Goal: Transaction & Acquisition: Book appointment/travel/reservation

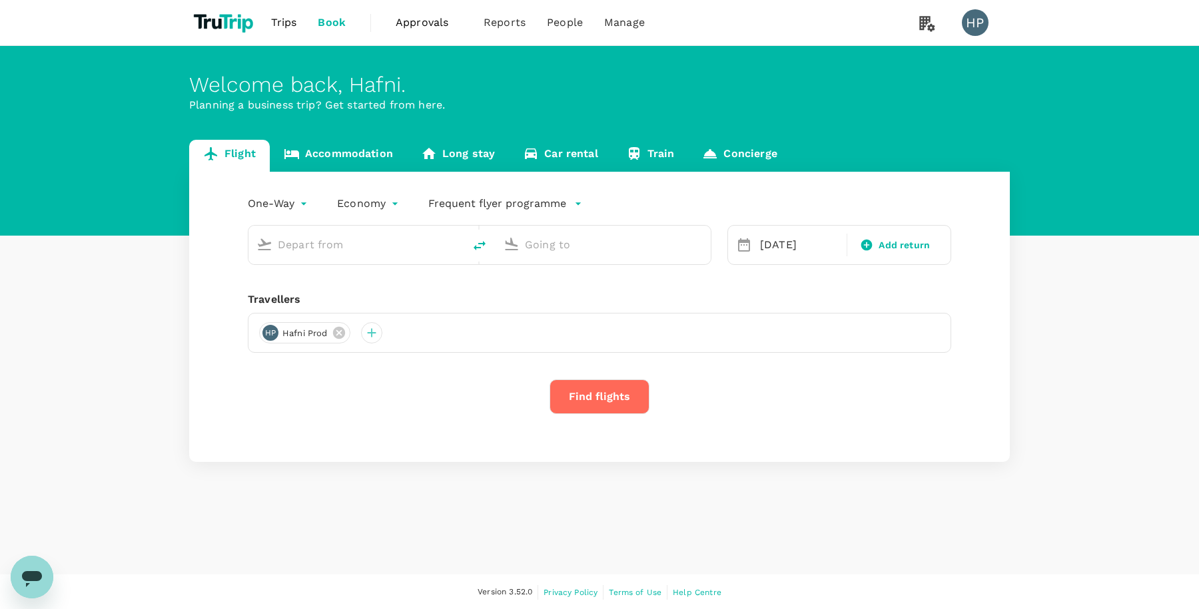
type input "Sibu (SBW)"
type input "Kuching Intl (KCH)"
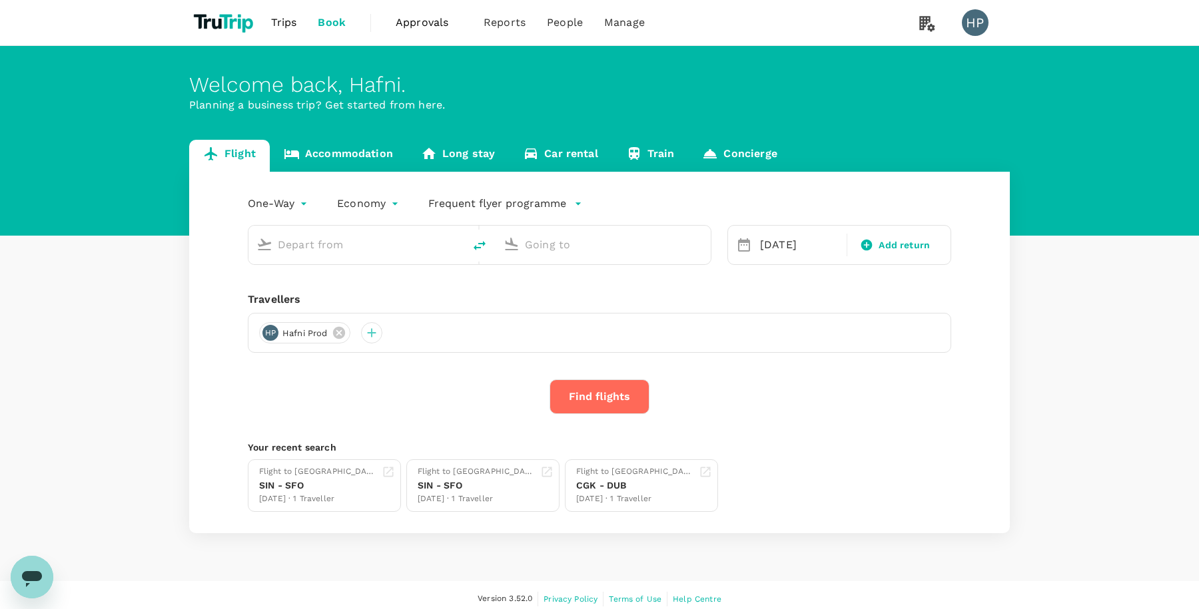
type input "Sibu (SBW)"
type input "Kuching Intl (KCH)"
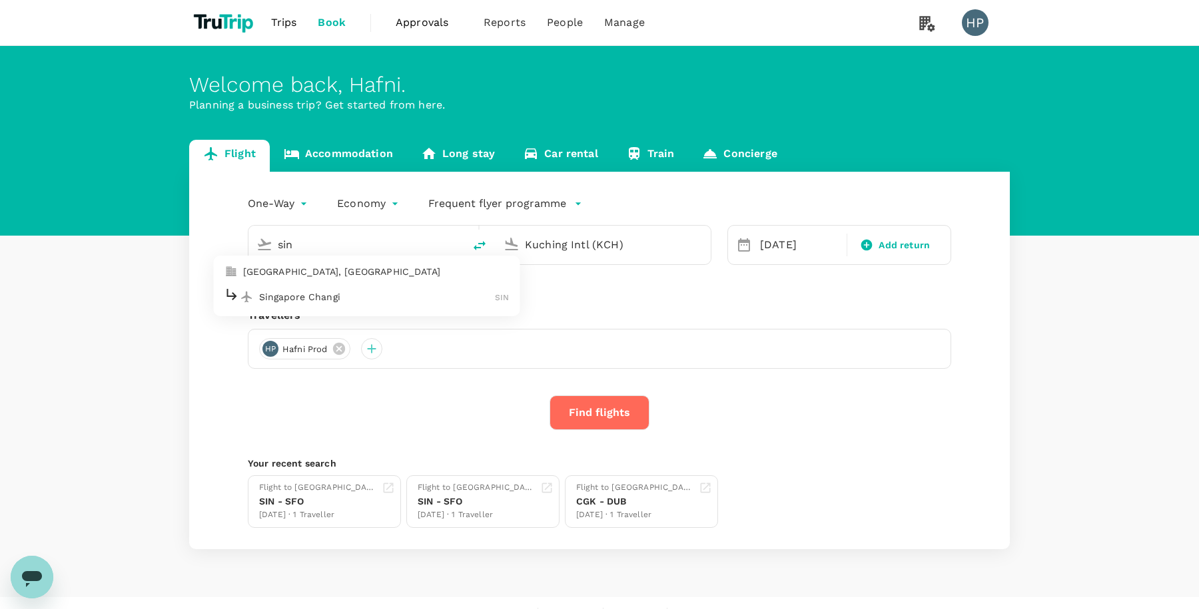
click at [408, 298] on p "Singapore Changi" at bounding box center [377, 296] width 236 height 13
type input "Singapore Changi (SIN)"
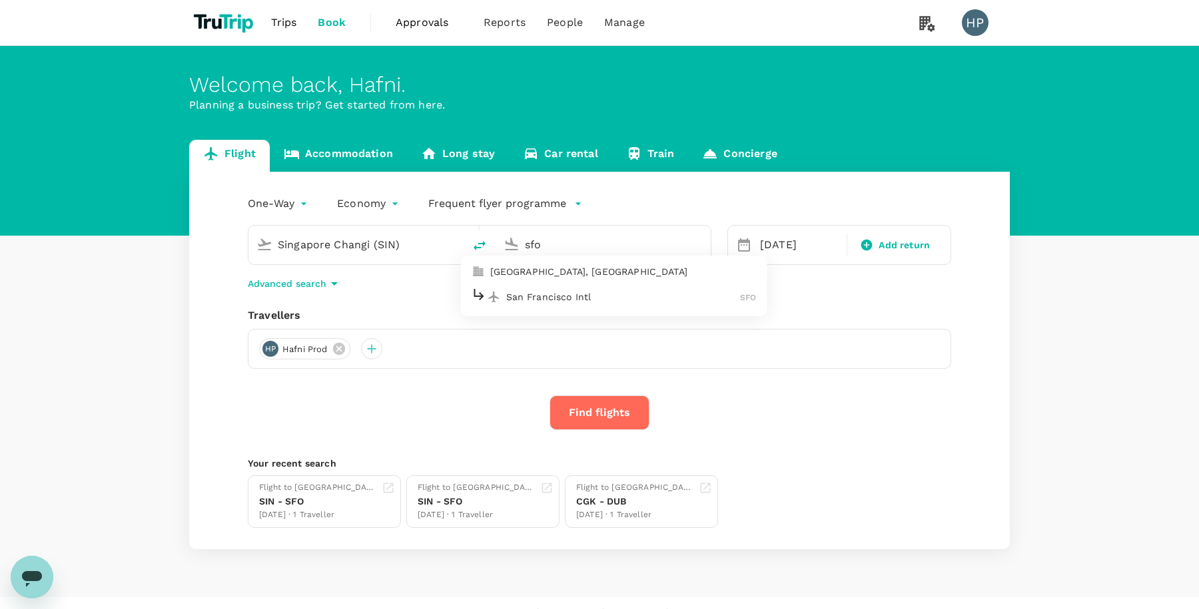
click at [529, 296] on p "San Francisco Intl" at bounding box center [623, 296] width 234 height 13
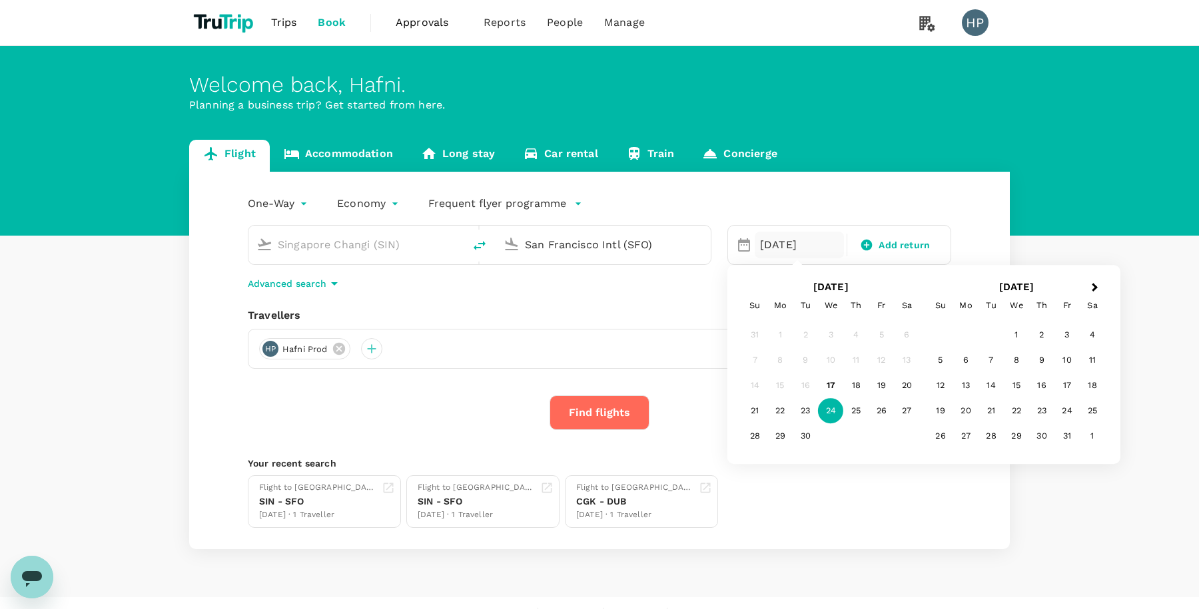
type input "San Francisco Intl (SFO)"
click at [558, 292] on div "One-Way oneway Economy economy Frequent flyer programme Singapore Changi (SIN) …" at bounding box center [599, 361] width 820 height 378
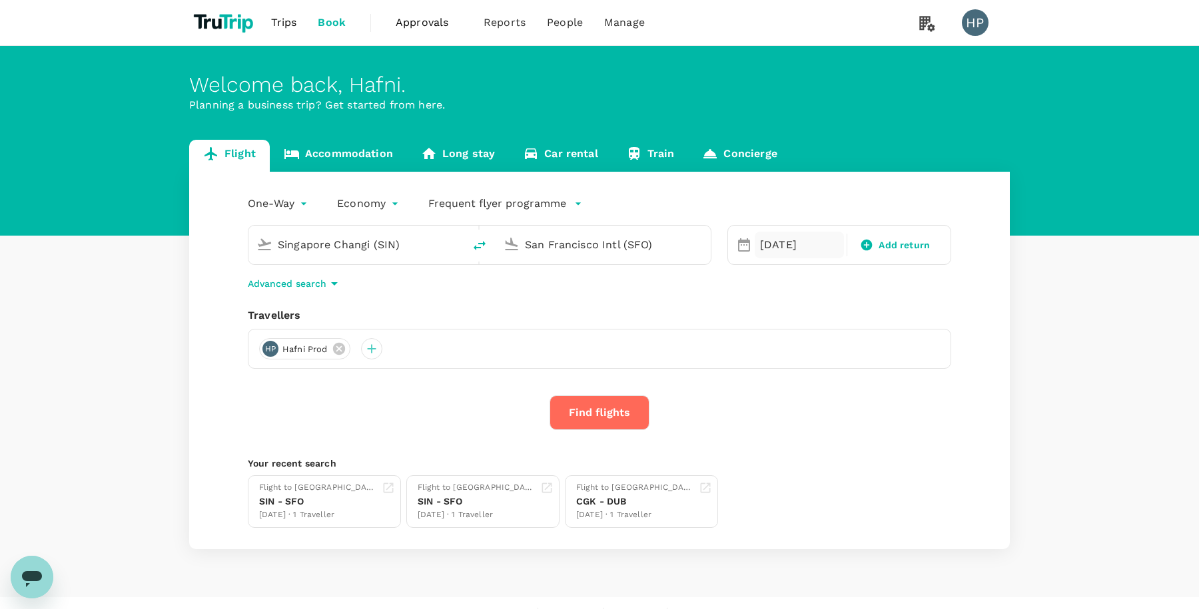
click at [770, 250] on div "24 Sep" at bounding box center [798, 245] width 89 height 27
click at [1033, 433] on div "30" at bounding box center [1041, 436] width 25 height 25
click at [323, 280] on p "Advanced search" at bounding box center [287, 283] width 79 height 13
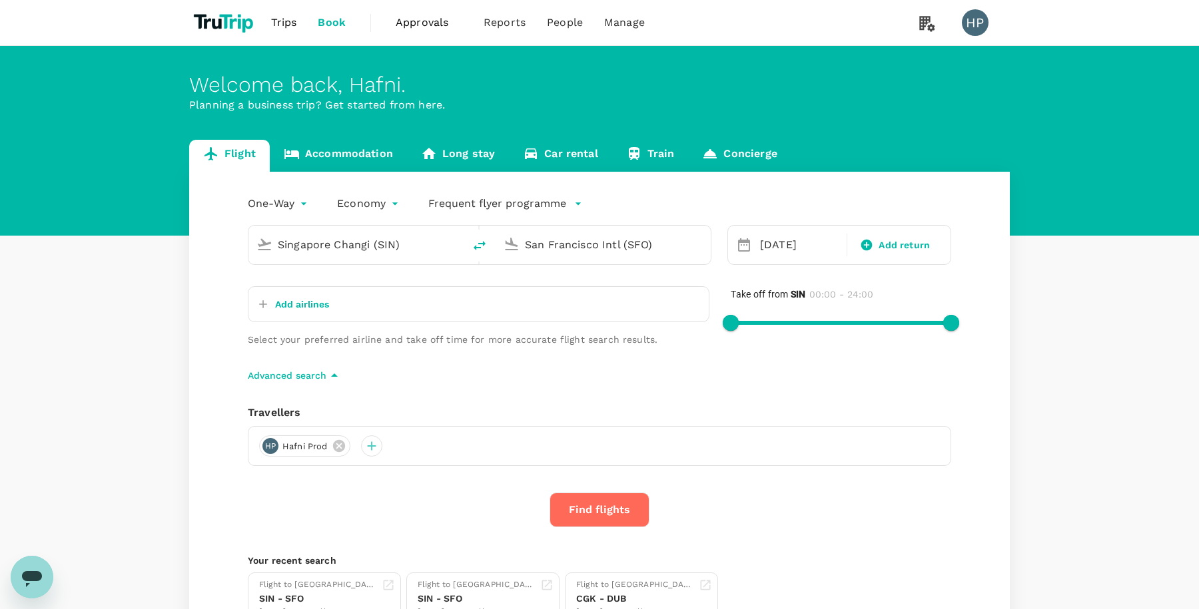
click at [316, 302] on p "Add airlines" at bounding box center [302, 304] width 54 height 13
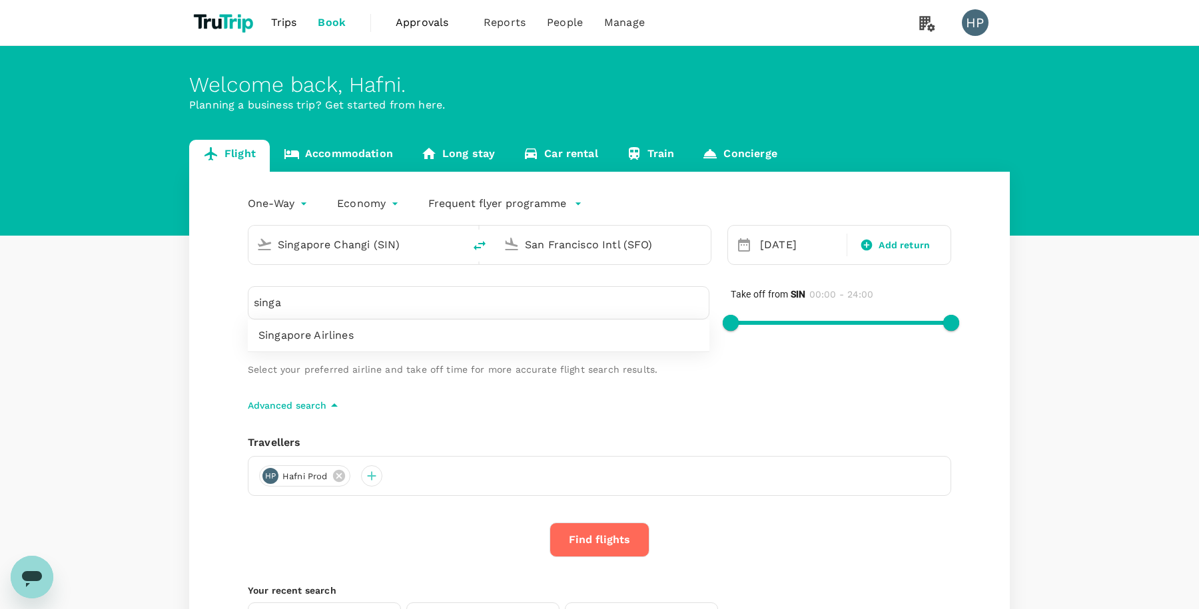
type input "singa"
click at [270, 332] on span "Singapore Airlines" at bounding box center [478, 336] width 440 height 16
click at [571, 541] on button "Find flights" at bounding box center [599, 540] width 100 height 35
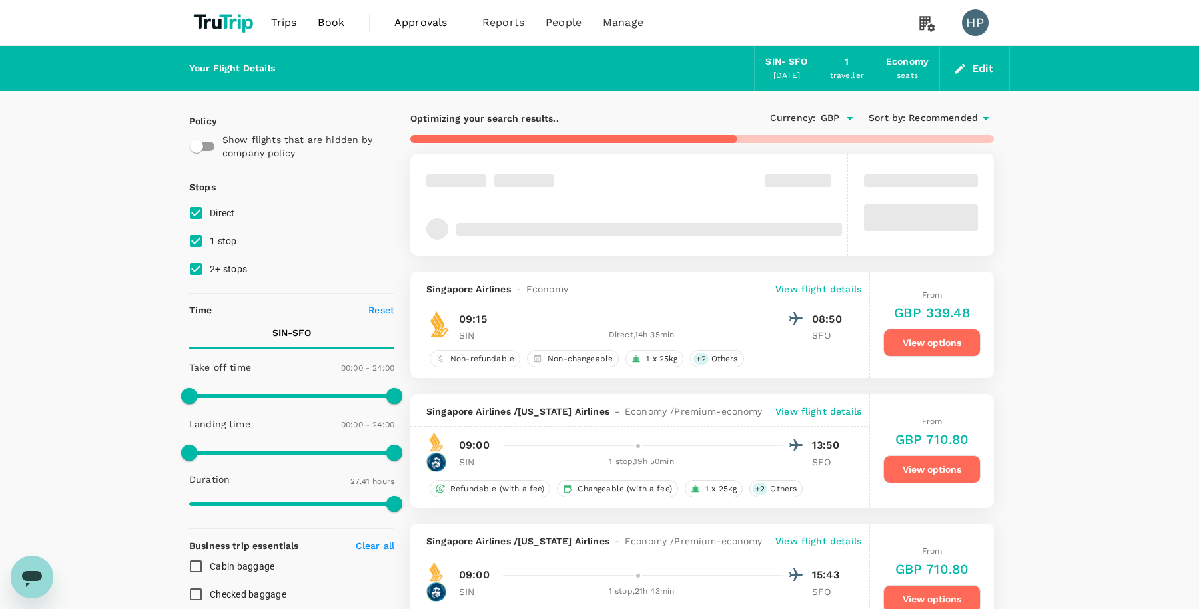
checkbox input "true"
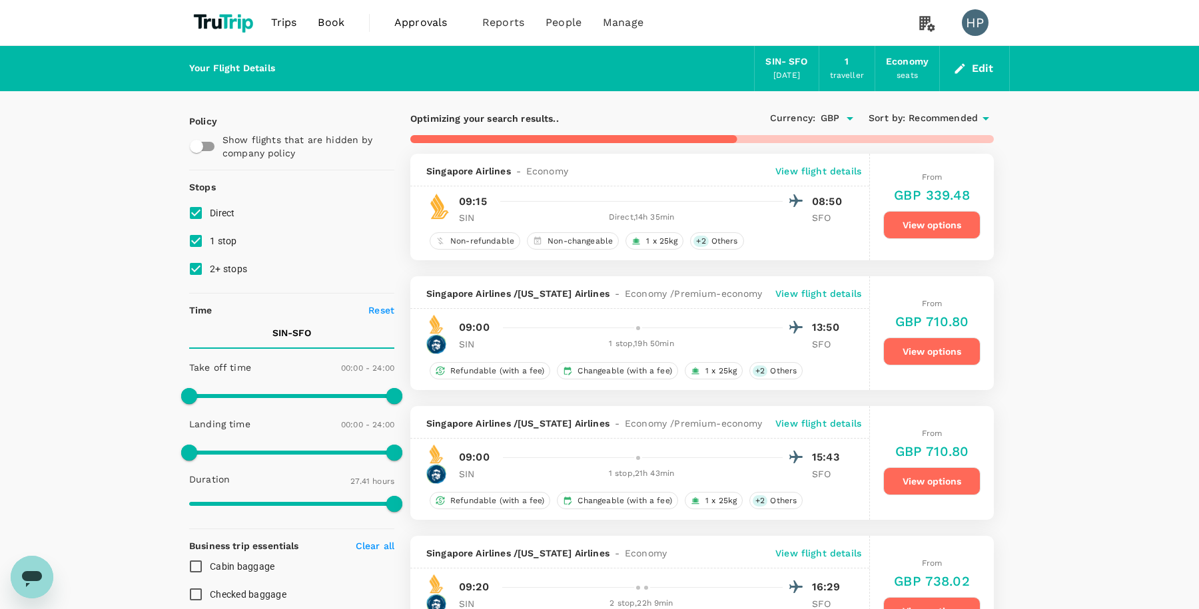
type input "2351"
checkbox input "false"
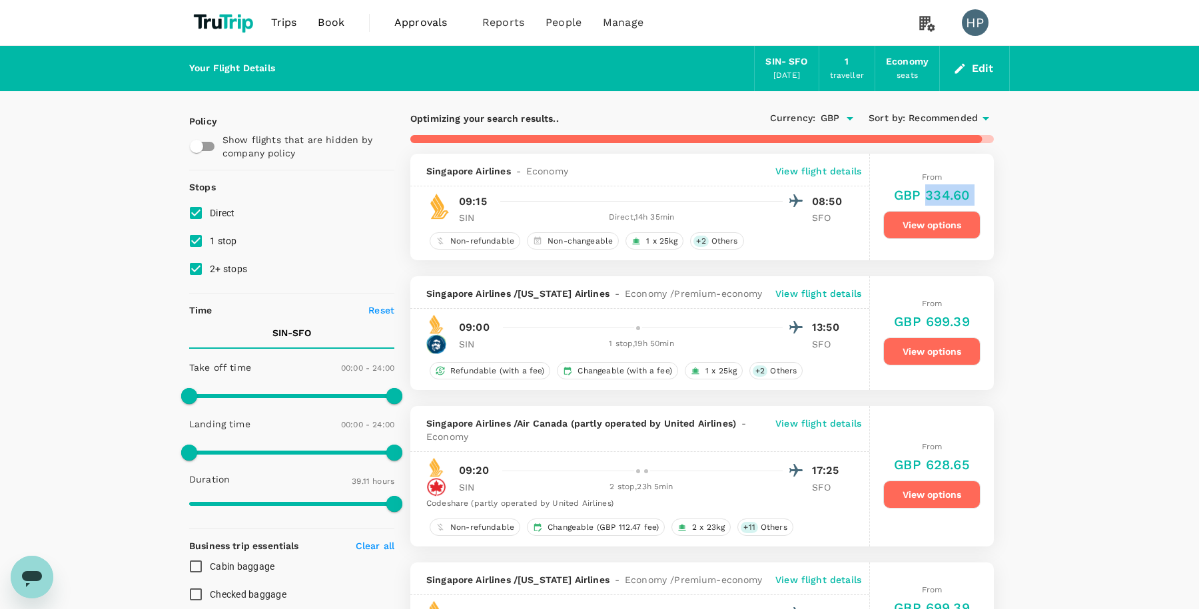
drag, startPoint x: 924, startPoint y: 194, endPoint x: 992, endPoint y: 194, distance: 67.9
click at [992, 194] on div "From GBP 334.60 View options" at bounding box center [932, 207] width 124 height 107
copy div "334.60 View options"
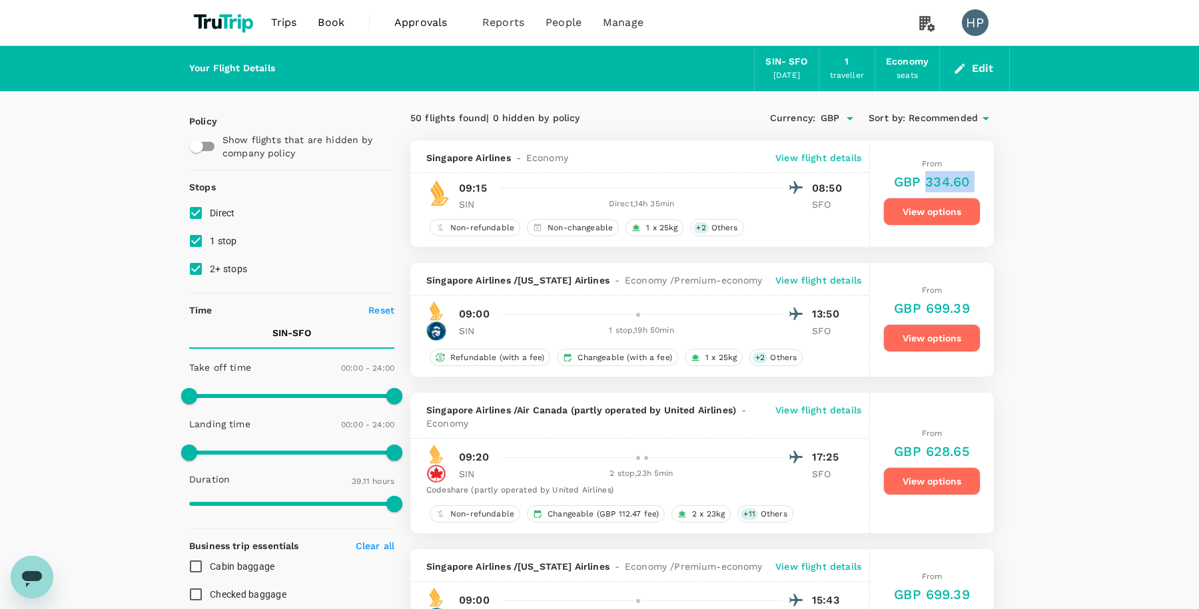
click at [922, 215] on button "View options" at bounding box center [931, 212] width 97 height 28
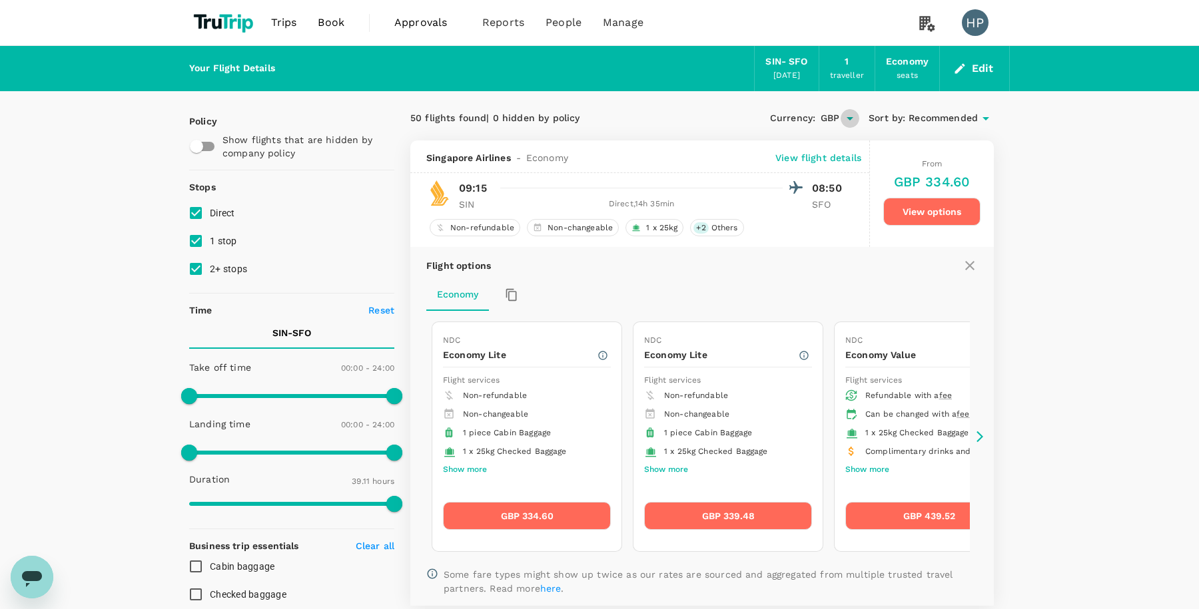
click at [846, 122] on icon "Open" at bounding box center [850, 119] width 16 height 16
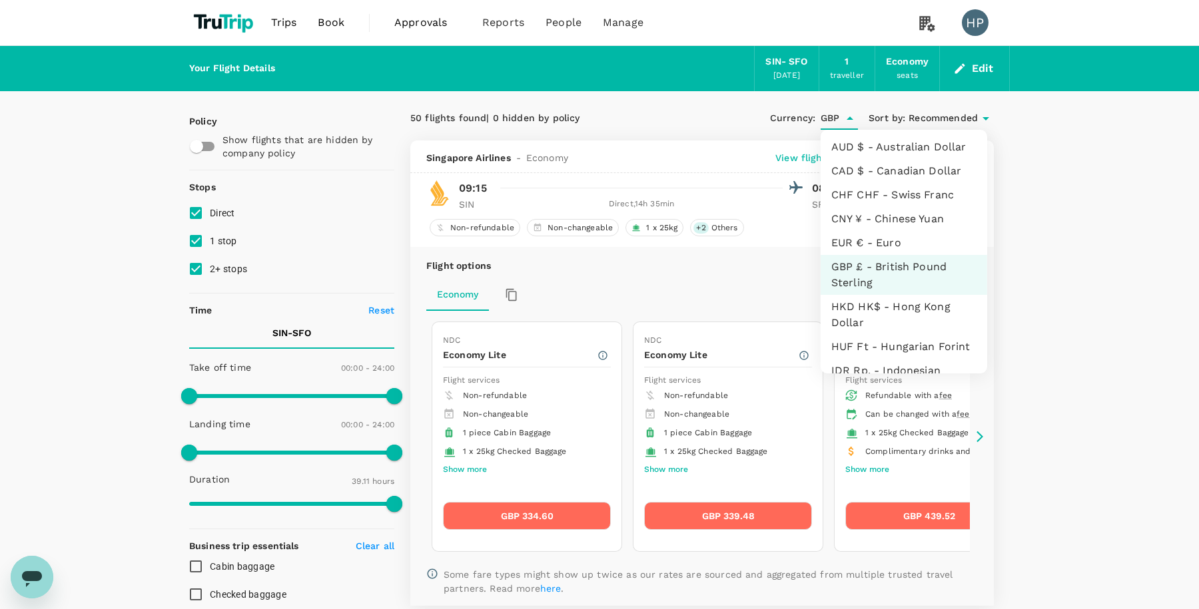
scroll to position [358, 0]
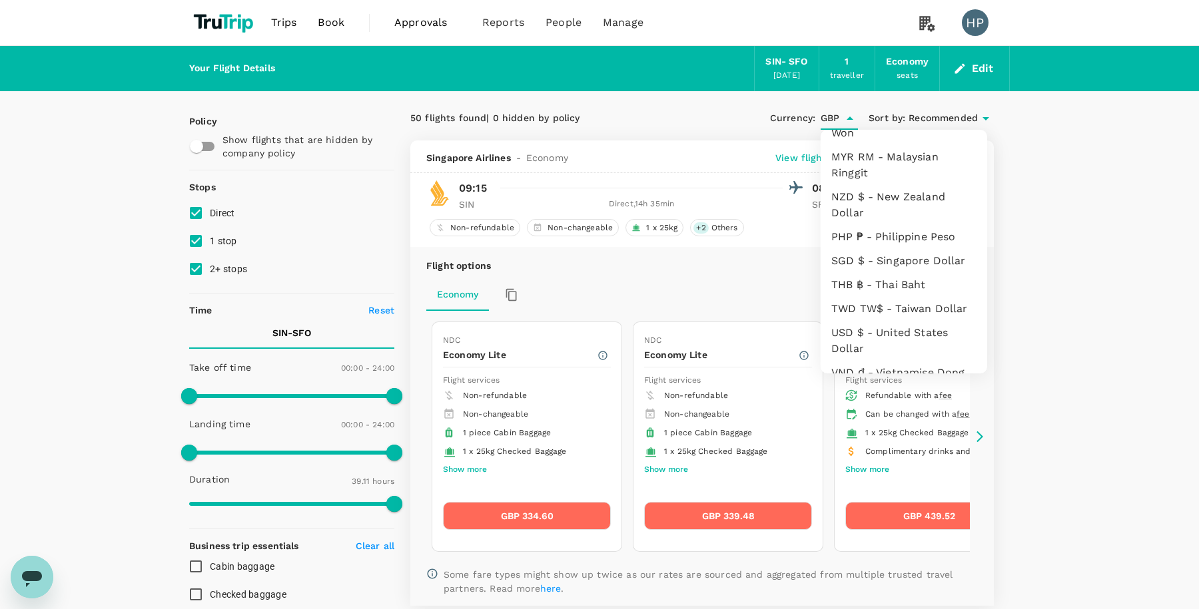
click at [877, 249] on li "SGD $ - Singapore Dollar" at bounding box center [903, 261] width 166 height 24
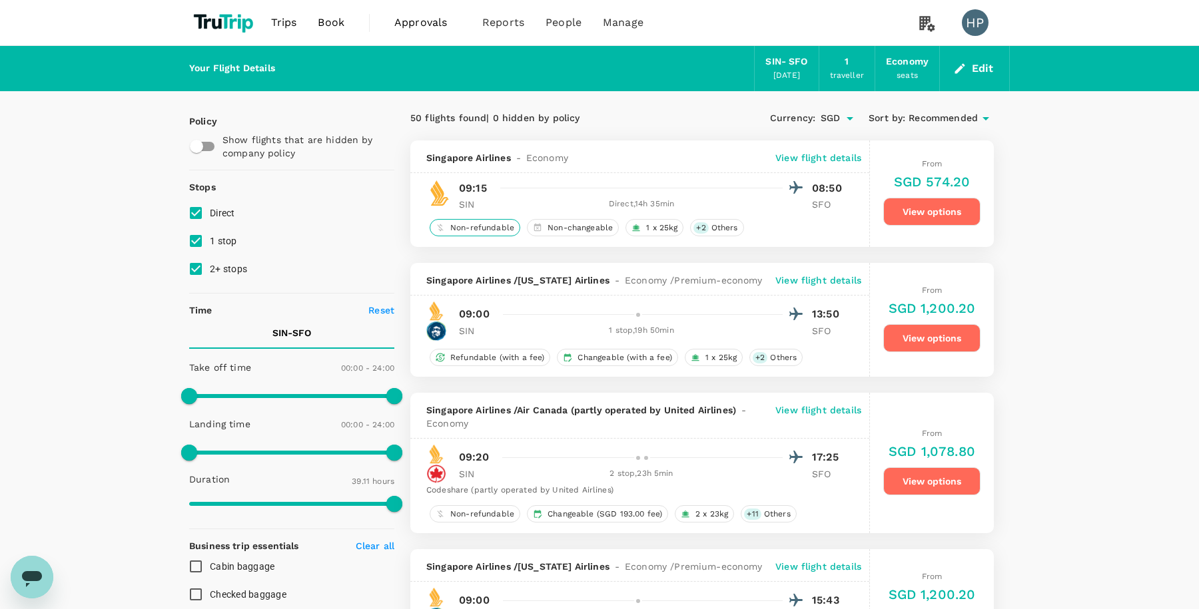
click at [474, 226] on span "Non-refundable" at bounding box center [482, 227] width 75 height 11
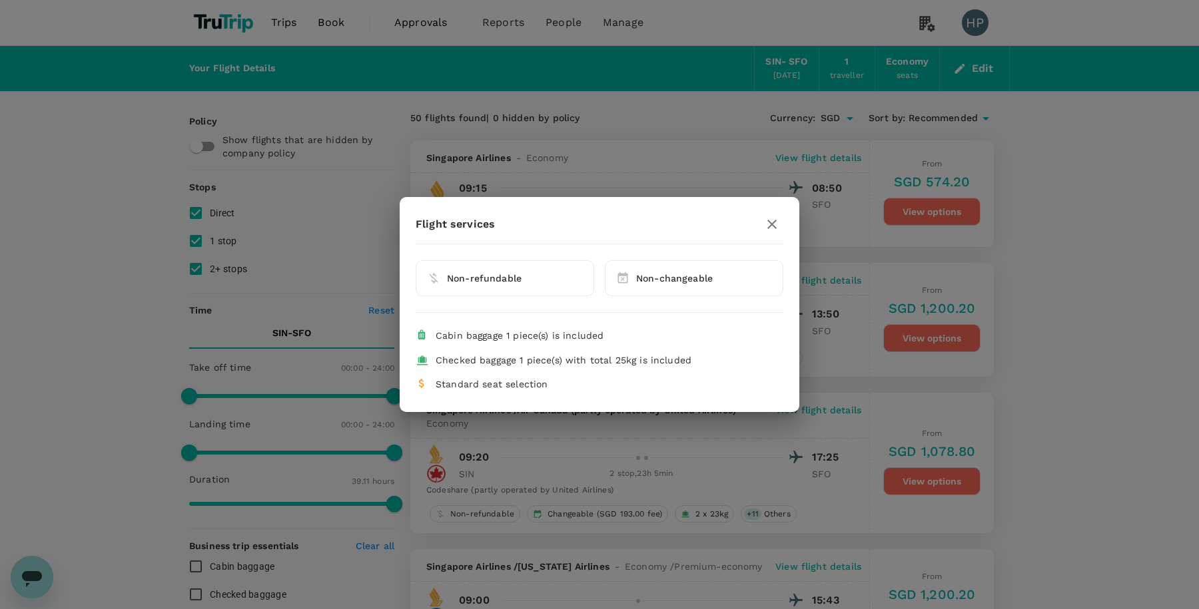
click at [771, 226] on icon "button" at bounding box center [772, 224] width 16 height 16
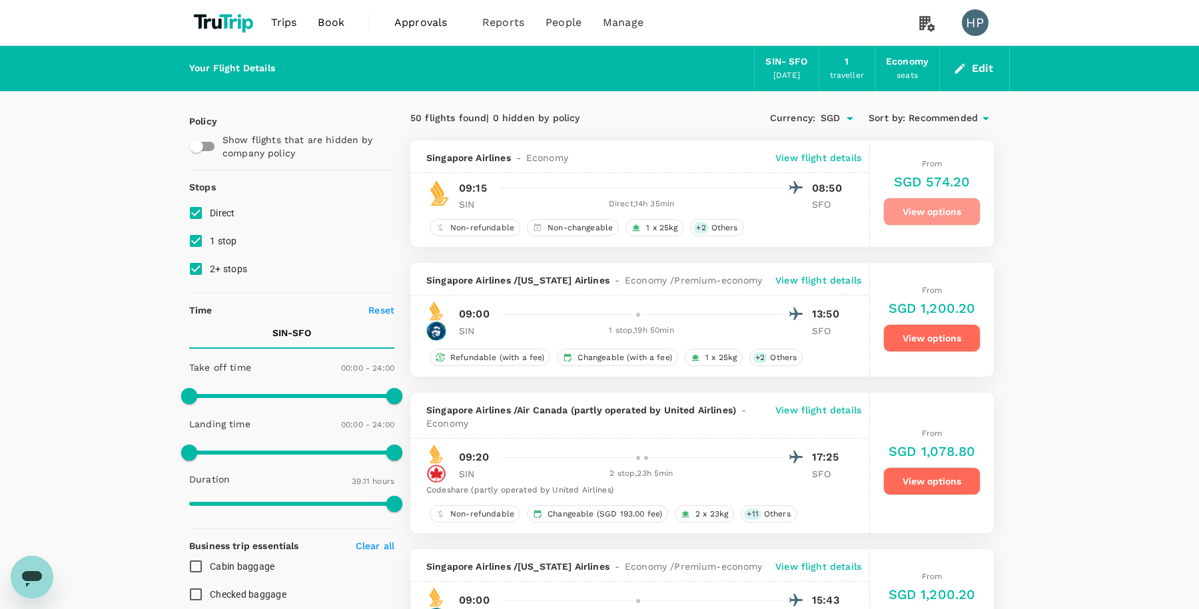
click at [906, 204] on button "View options" at bounding box center [931, 212] width 97 height 28
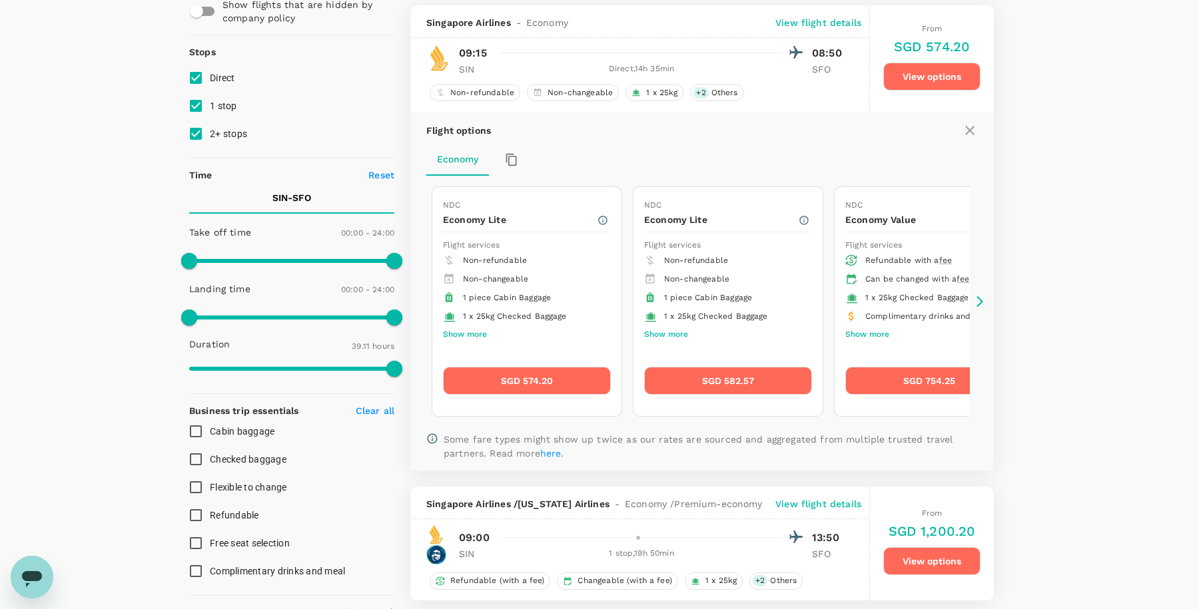
scroll to position [140, 0]
